Goal: Information Seeking & Learning: Learn about a topic

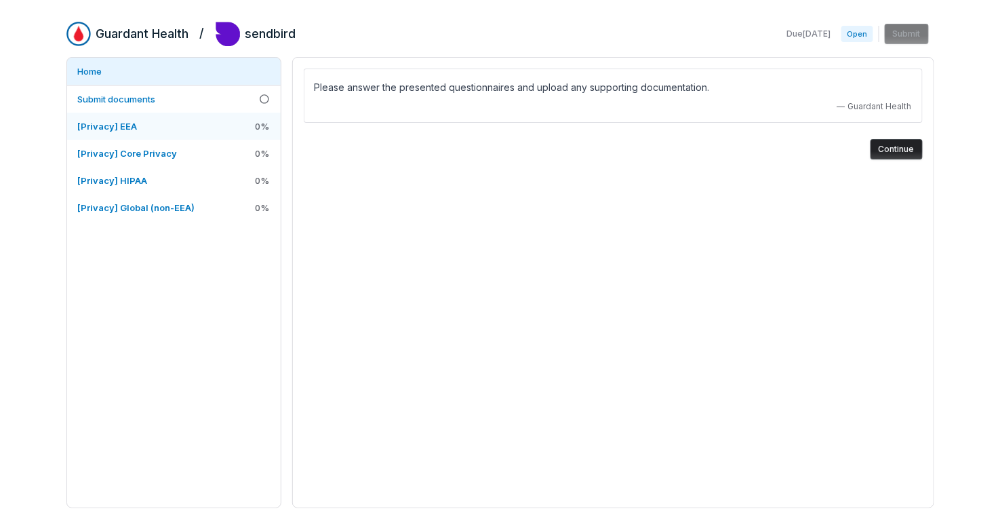
click at [132, 127] on span "[Privacy] EEA" at bounding box center [108, 126] width 60 height 11
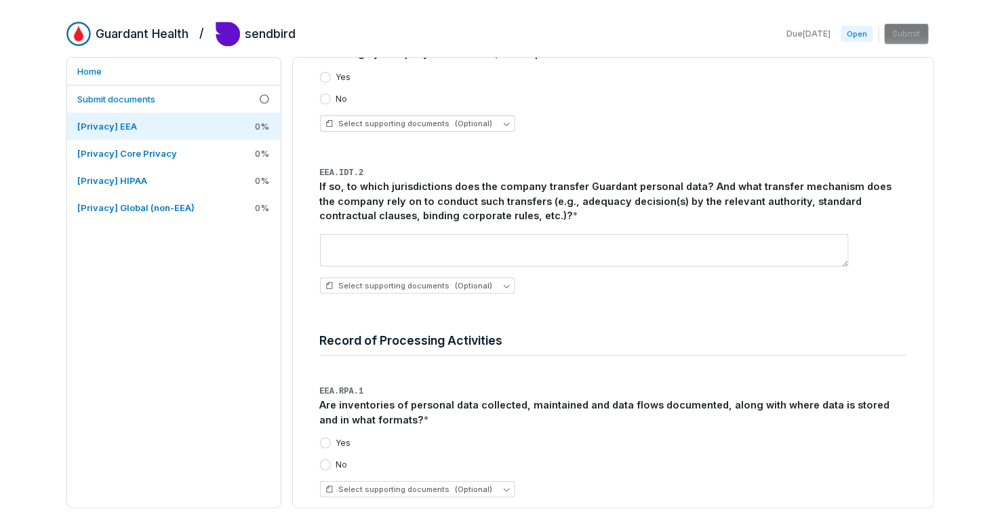
scroll to position [1922, 0]
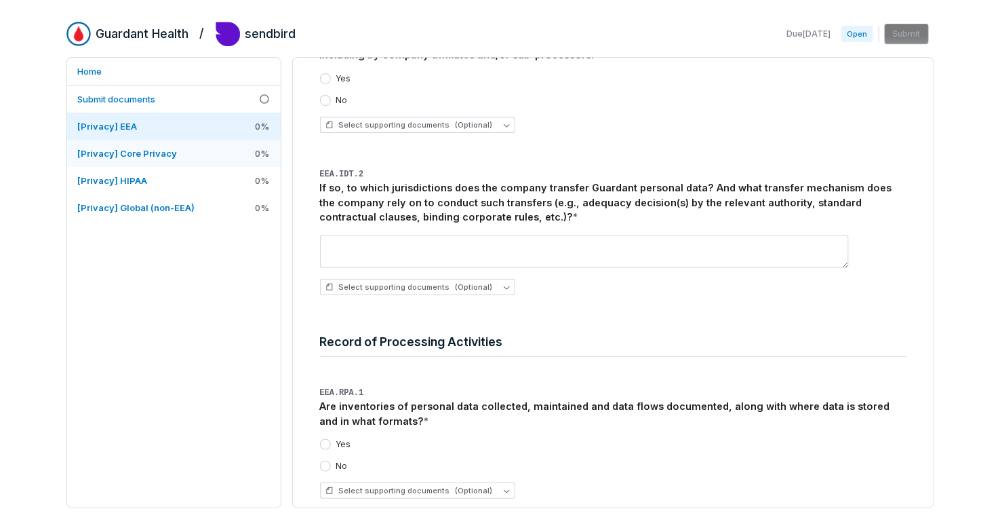
click at [232, 152] on link "[Privacy] Core Privacy 0 %" at bounding box center [174, 153] width 214 height 27
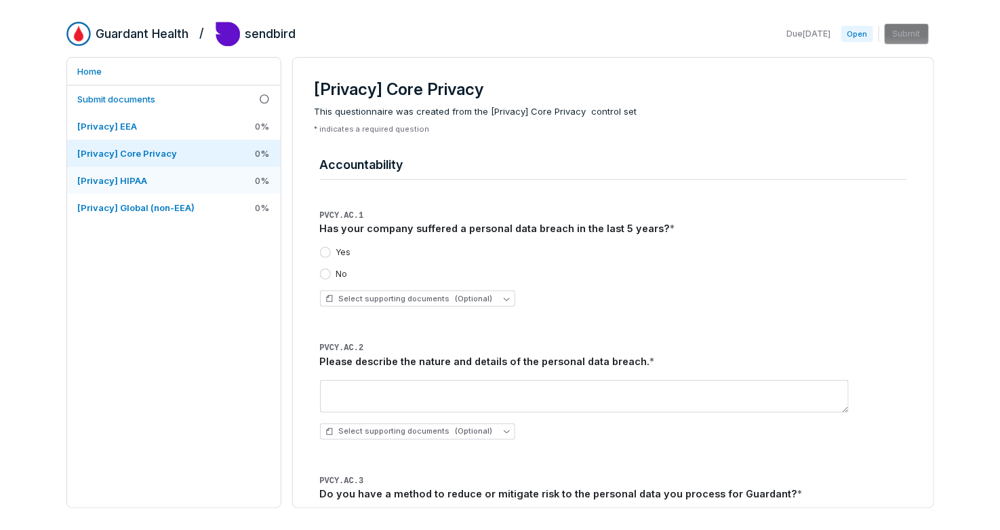
click at [134, 182] on span "[Privacy] HIPAA" at bounding box center [113, 180] width 70 height 11
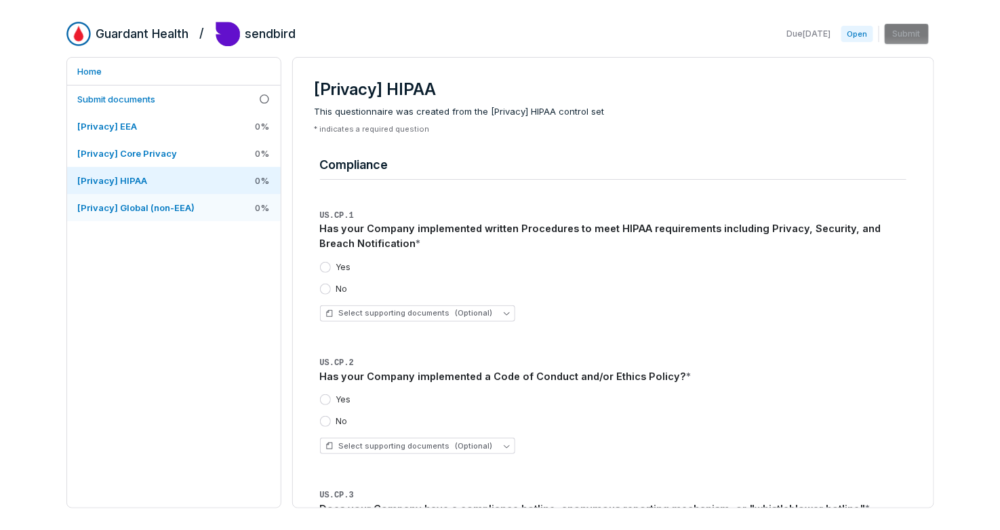
click at [207, 210] on link "[Privacy] Global (non-EEA) 0 %" at bounding box center [174, 207] width 214 height 27
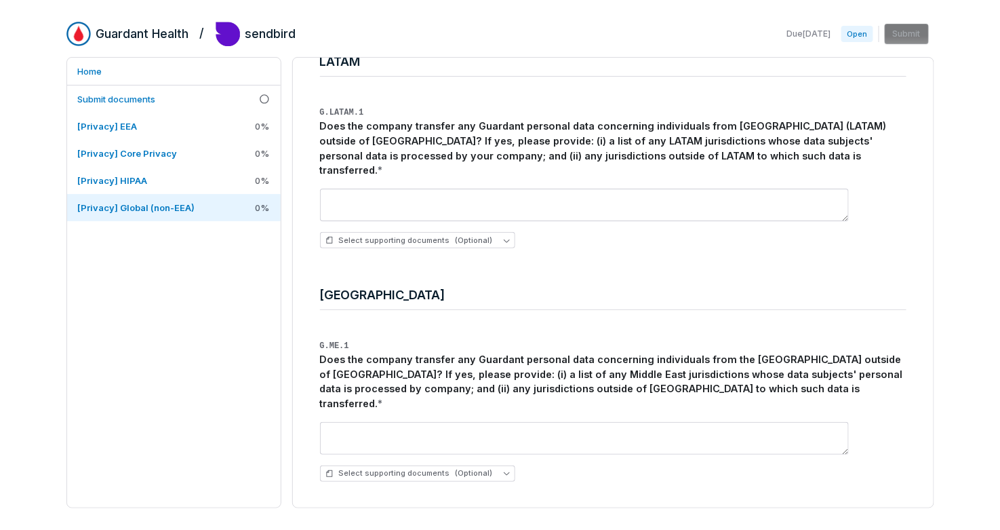
scroll to position [1134, 0]
